Goal: Navigation & Orientation: Find specific page/section

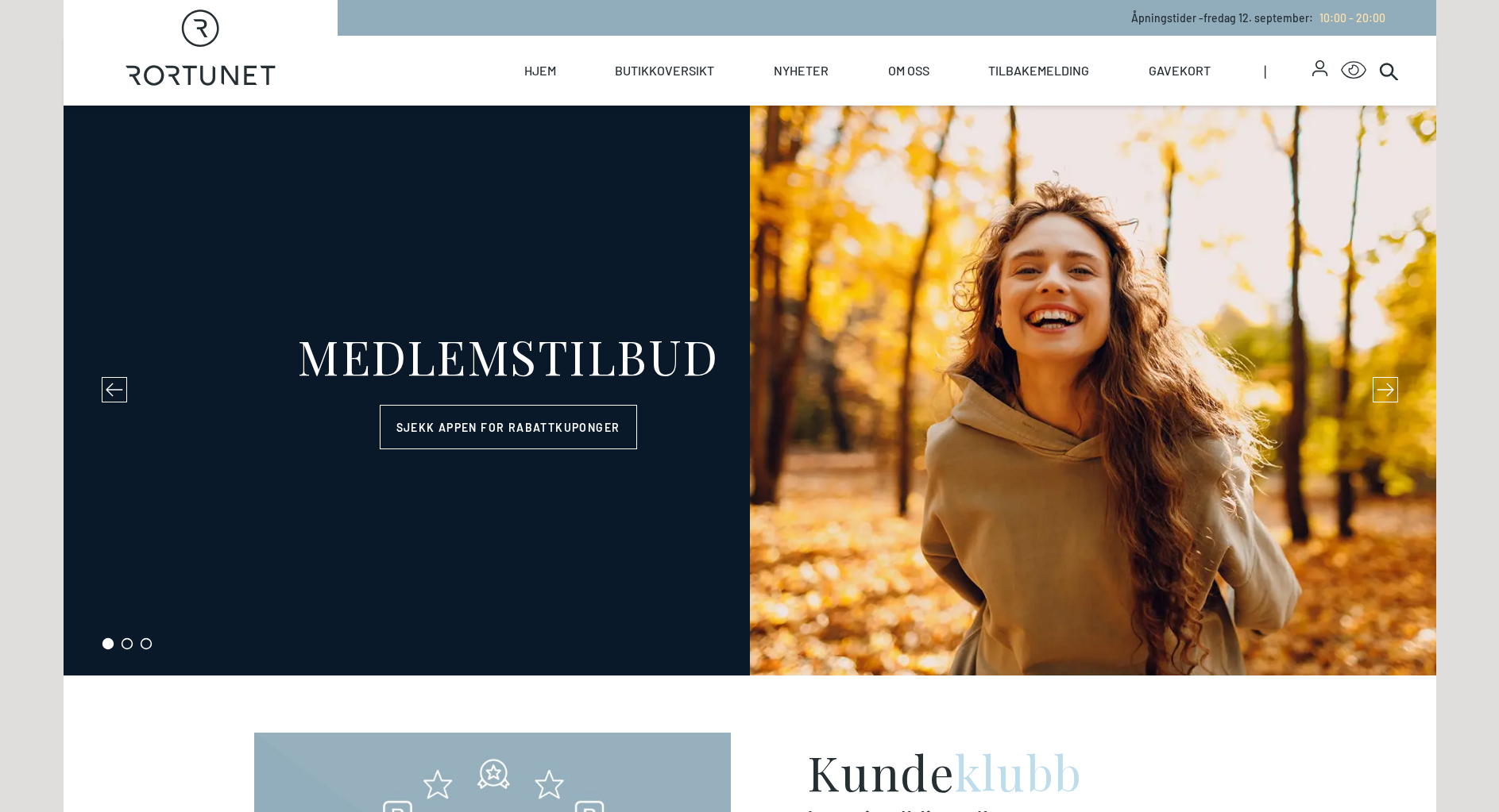
select select "NO"
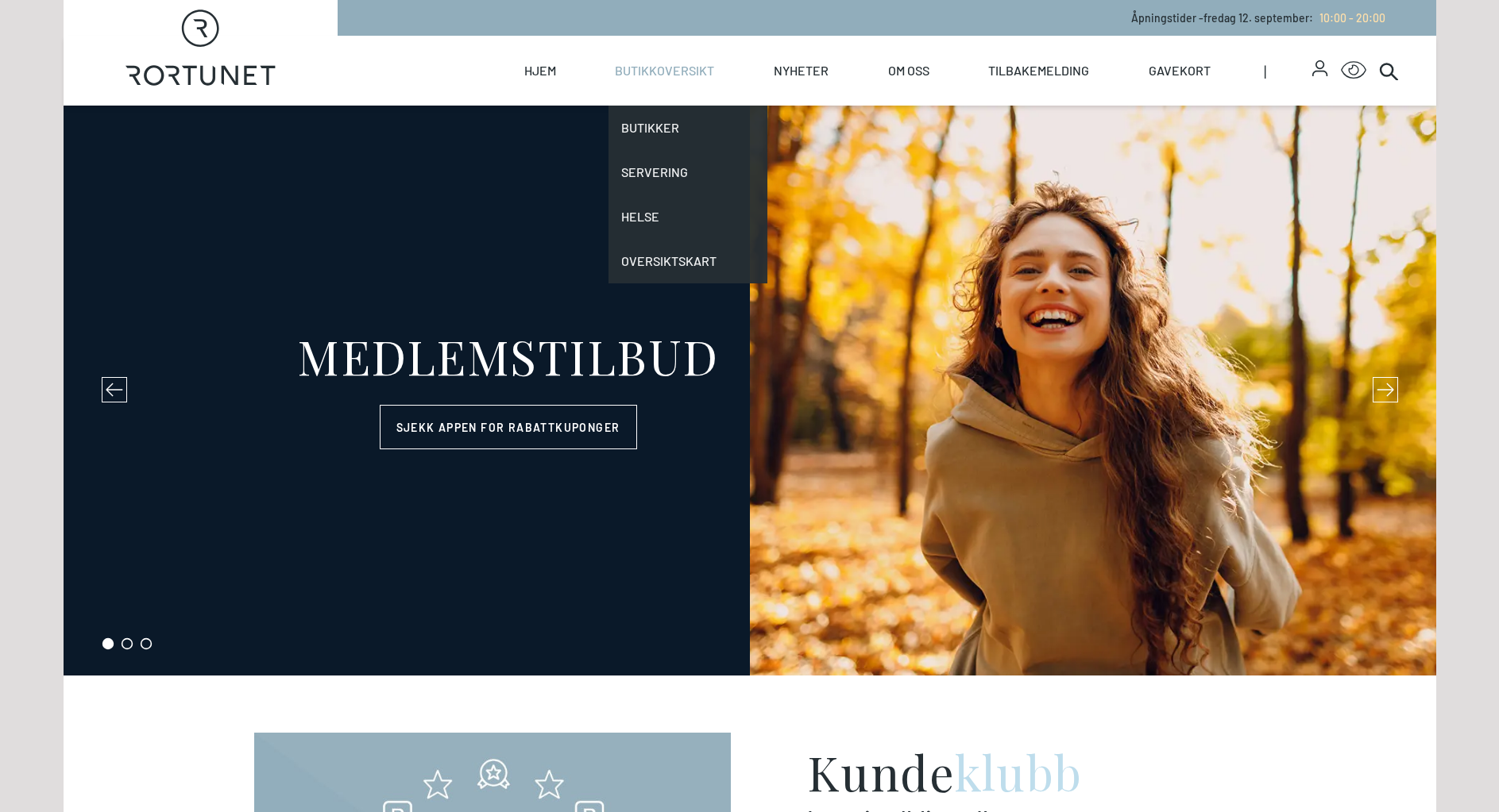
click at [676, 74] on link "Butikkoversikt" at bounding box center [664, 70] width 99 height 70
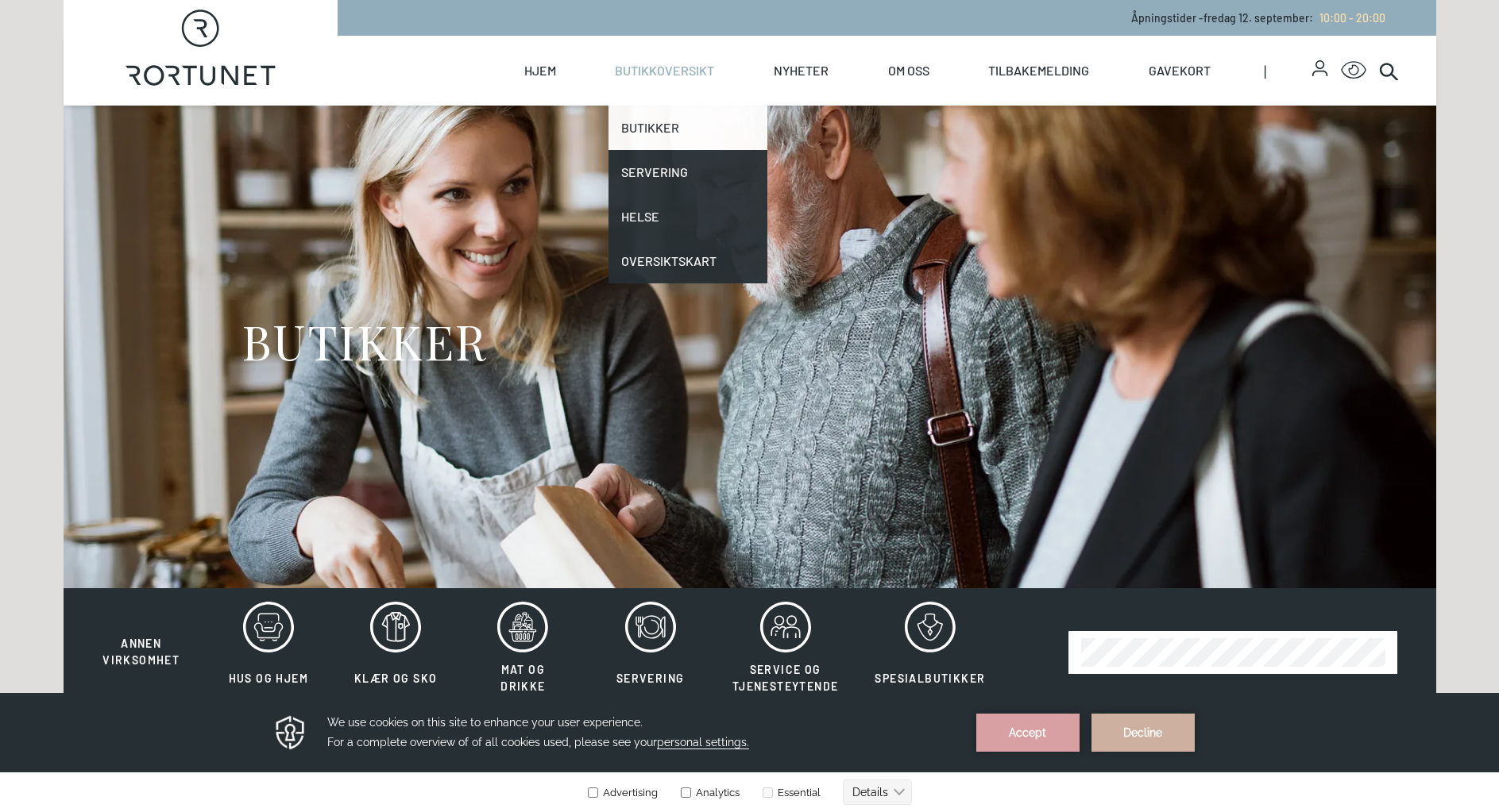
click at [672, 126] on link "Butikker" at bounding box center [688, 128] width 159 height 45
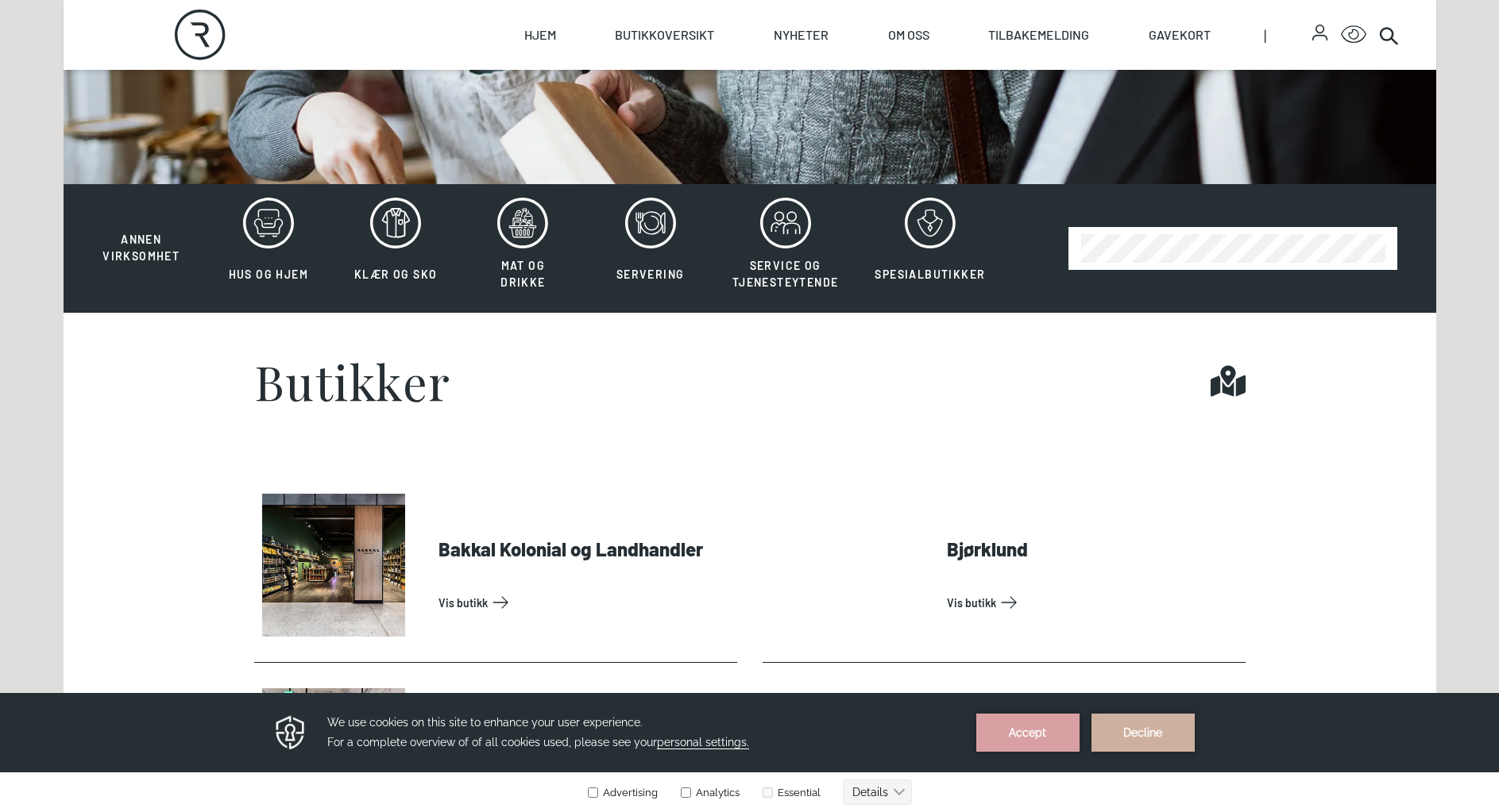
scroll to position [397, 0]
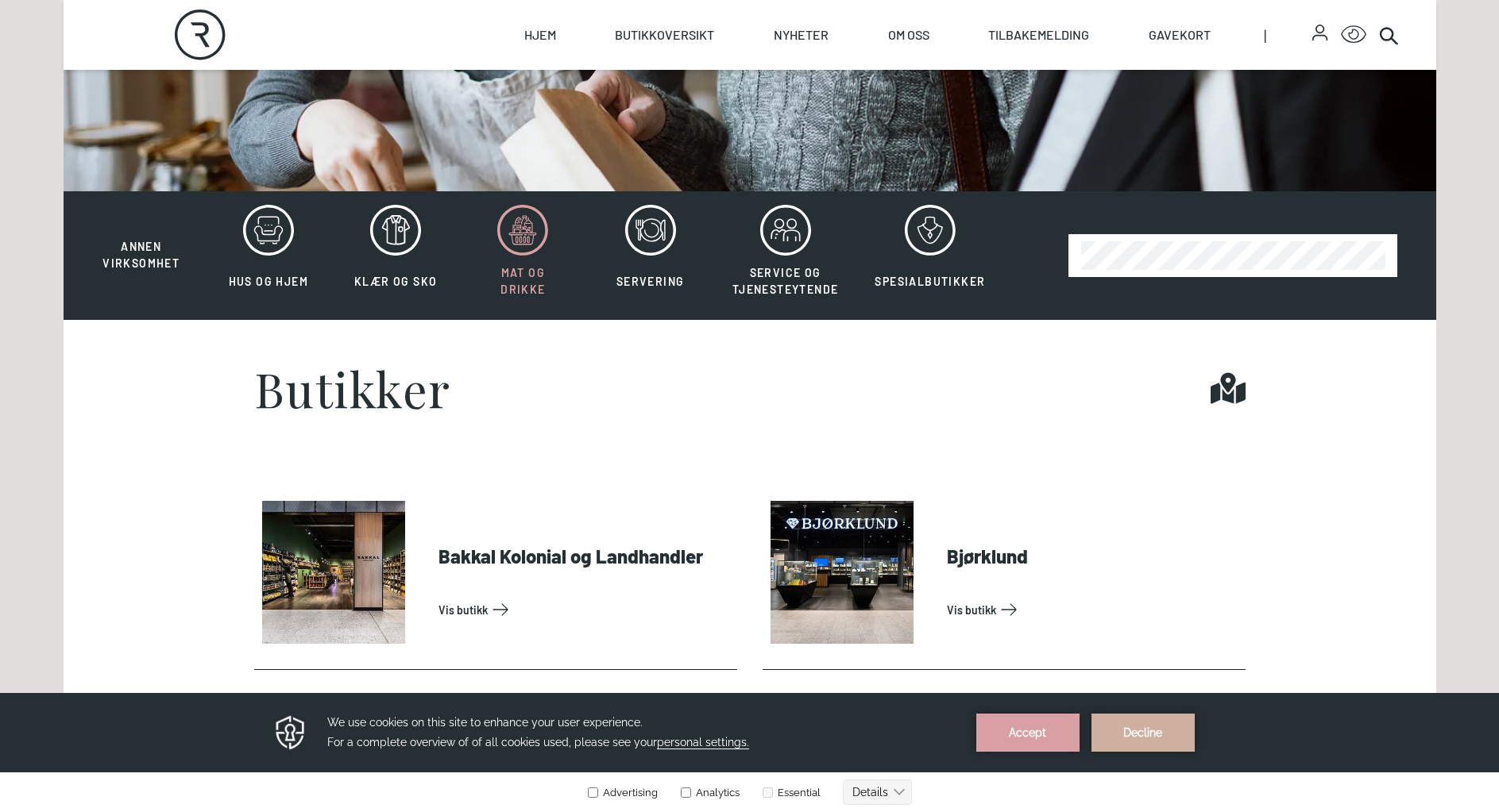
click at [533, 260] on button "Mat og drikke" at bounding box center [522, 255] width 124 height 103
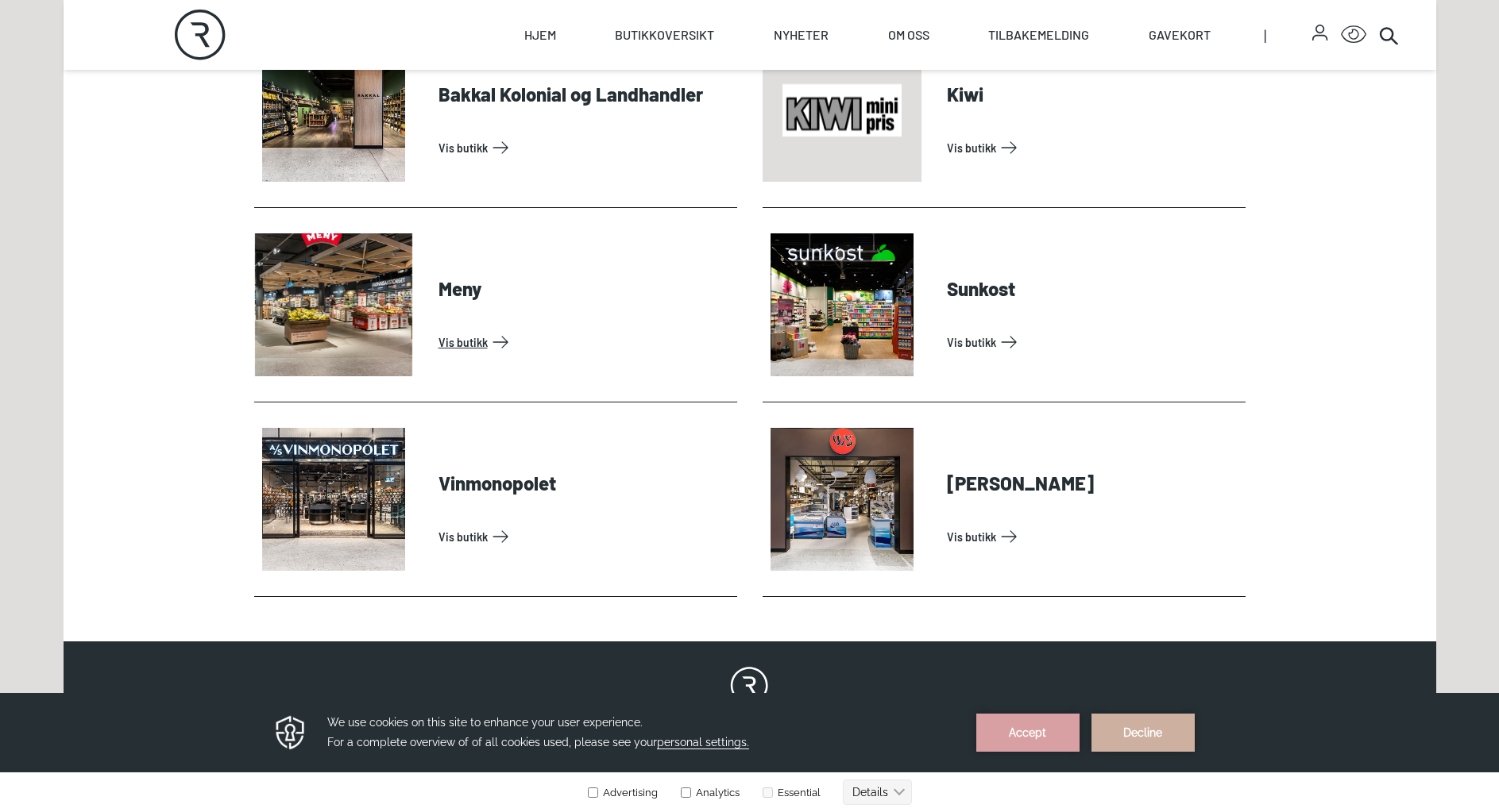
scroll to position [873, 0]
